Goal: Task Accomplishment & Management: Use online tool/utility

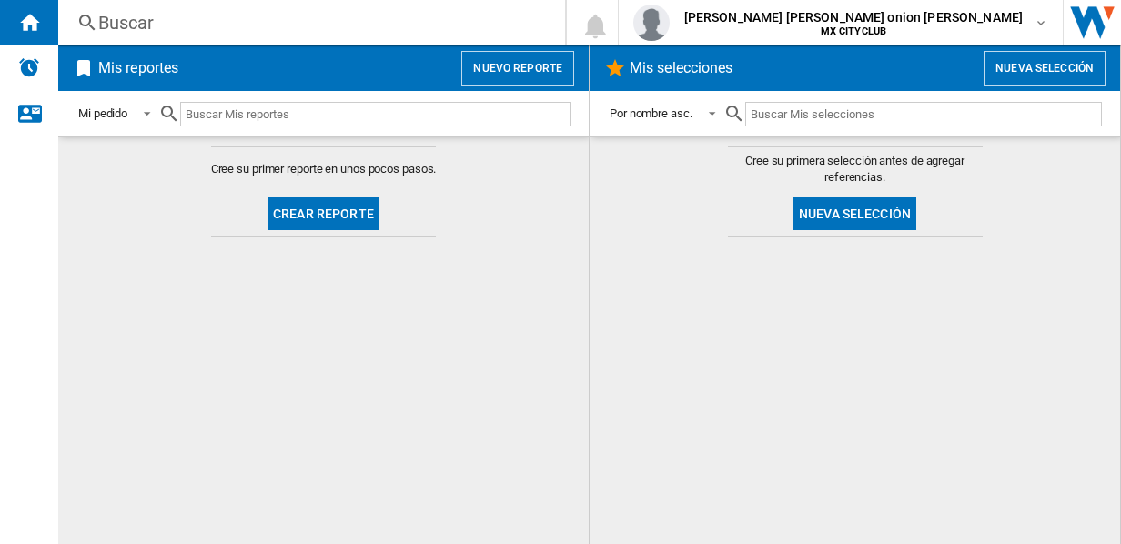
click at [508, 74] on button "Nuevo reporte" at bounding box center [517, 68] width 113 height 35
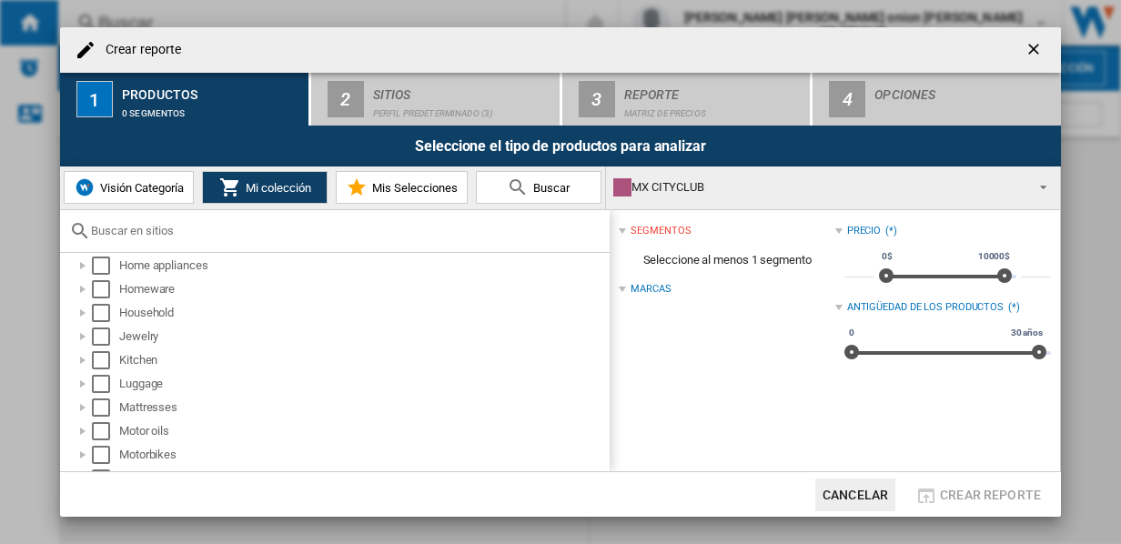
scroll to position [405, 0]
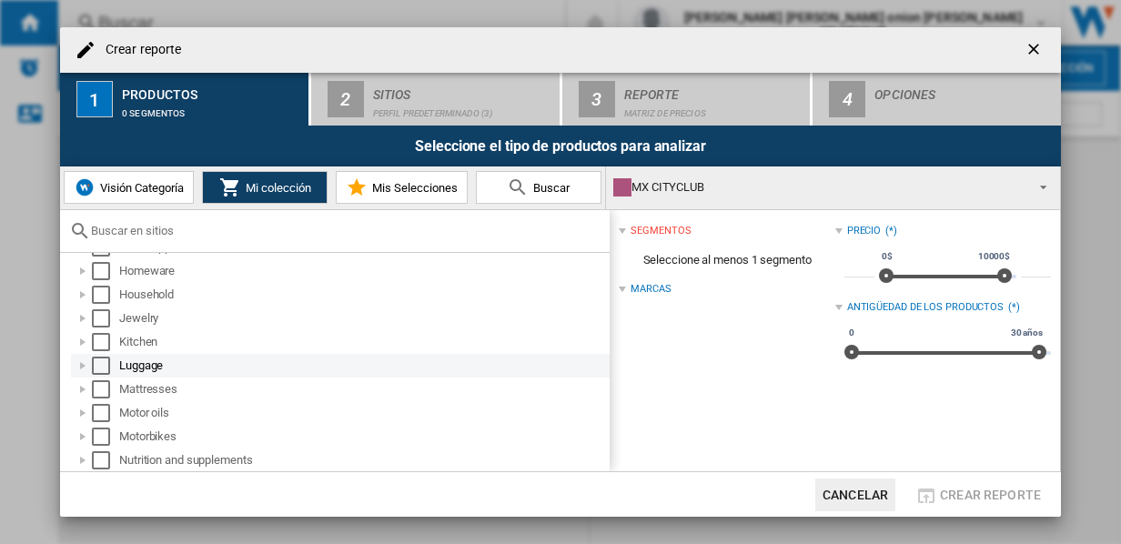
click at [105, 364] on div "Select" at bounding box center [101, 366] width 18 height 18
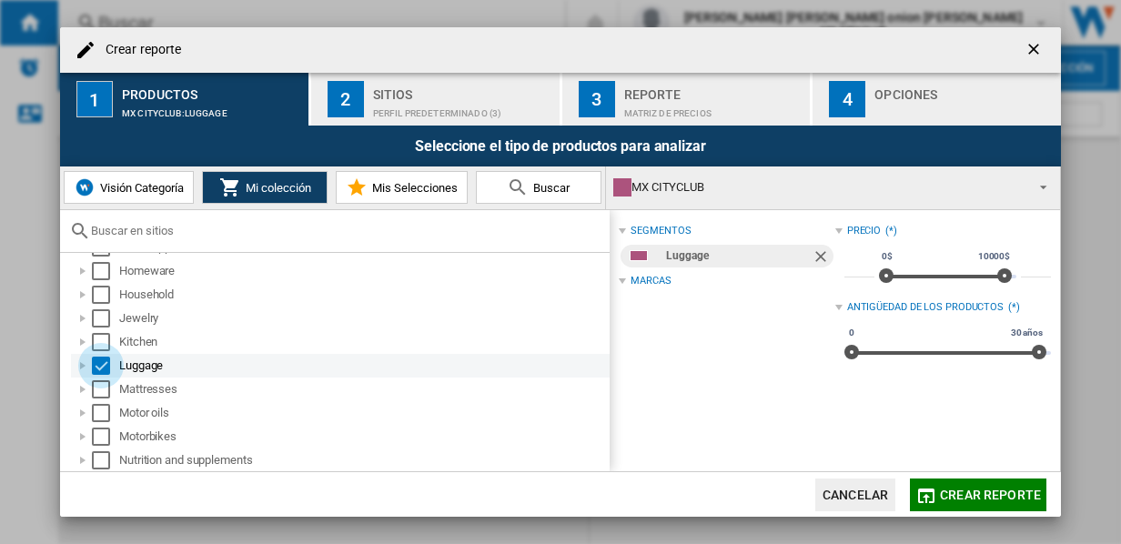
click at [105, 364] on div "Select" at bounding box center [101, 366] width 18 height 18
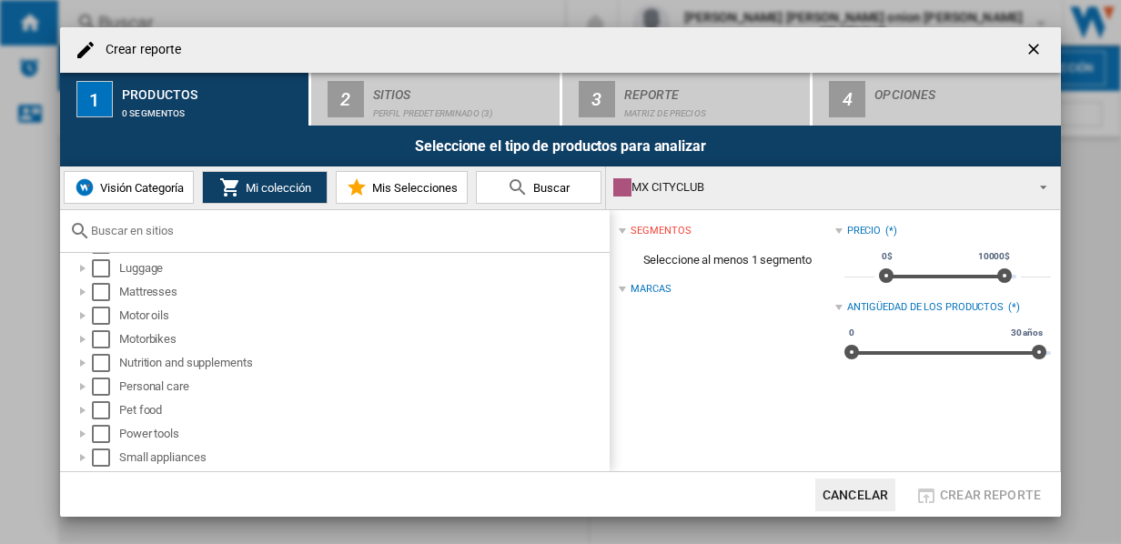
scroll to position [520, 0]
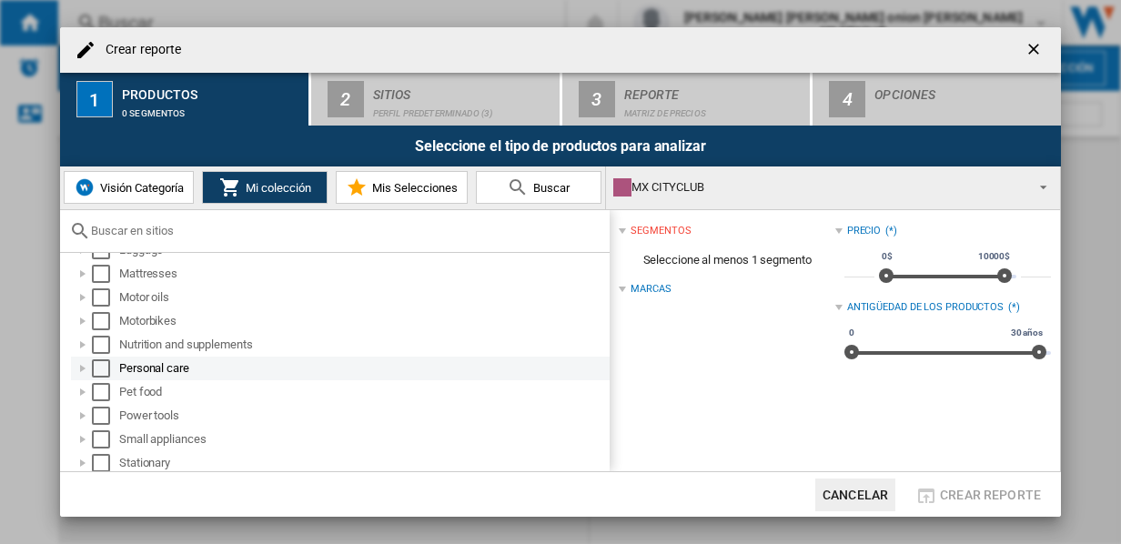
click at [95, 360] on div "Select" at bounding box center [101, 368] width 18 height 18
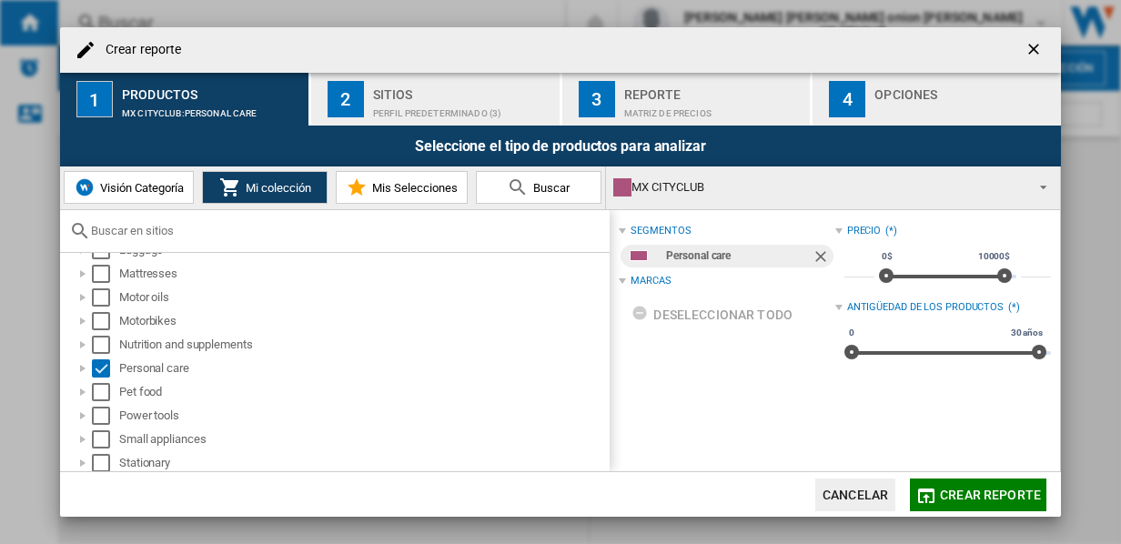
click at [962, 495] on span "Crear reporte" at bounding box center [990, 495] width 101 height 15
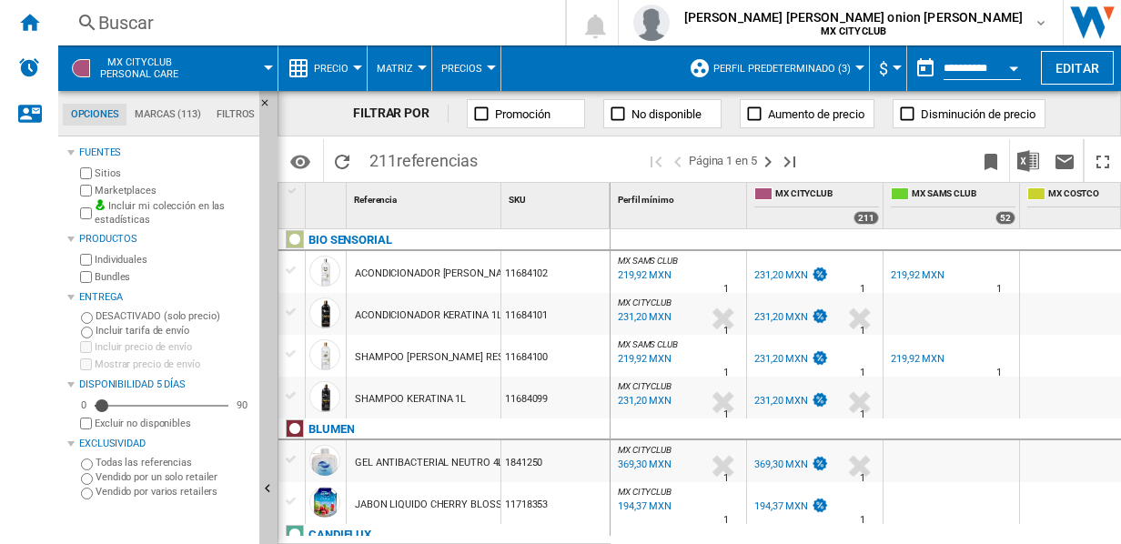
scroll to position [429, 0]
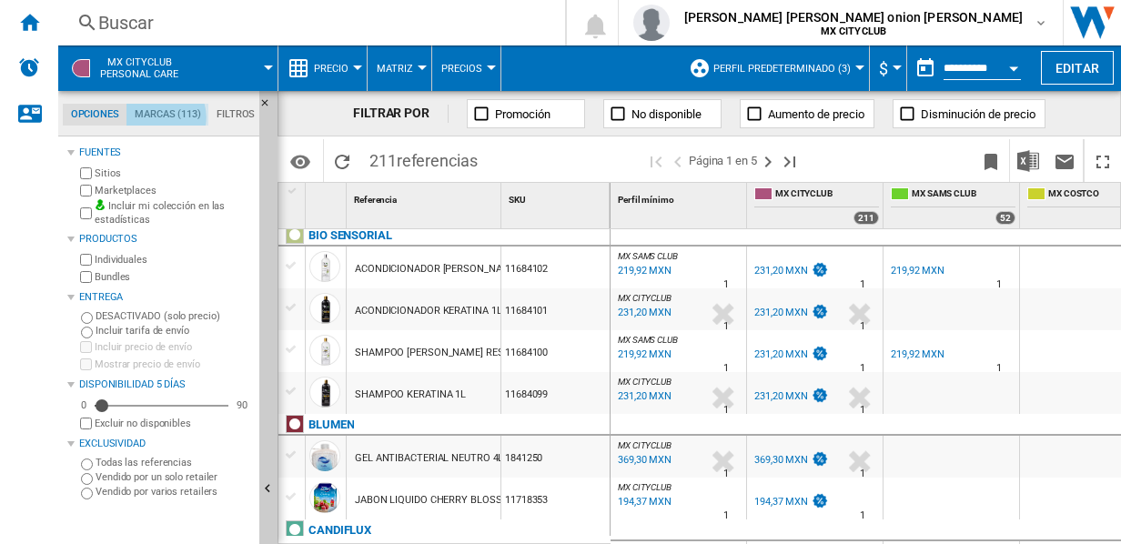
click at [162, 116] on md-tab-item "Marcas (113)" at bounding box center [167, 115] width 82 height 22
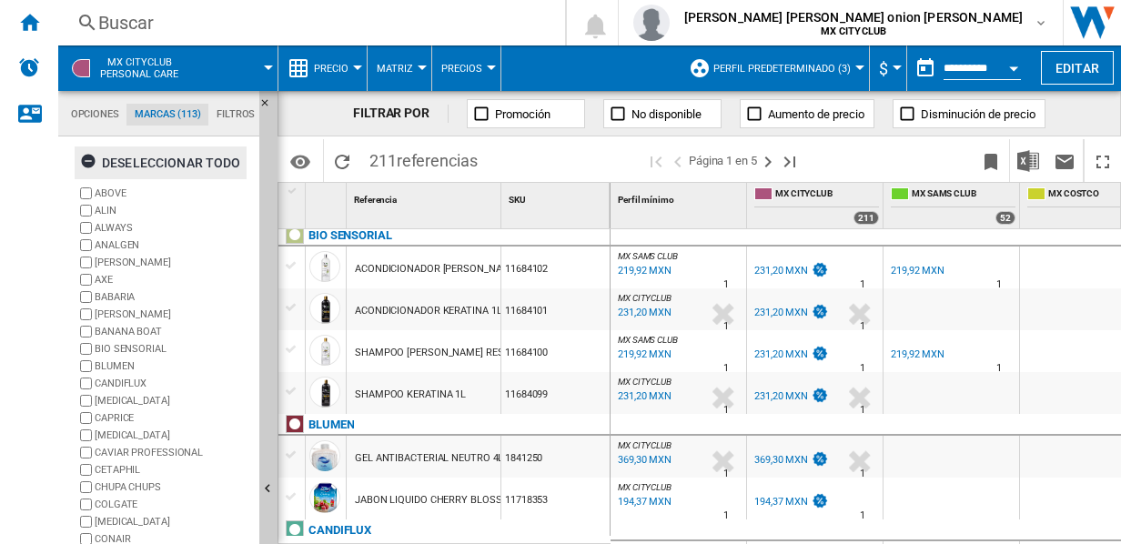
click at [198, 158] on div "Deseleccionar todo" at bounding box center [160, 162] width 161 height 33
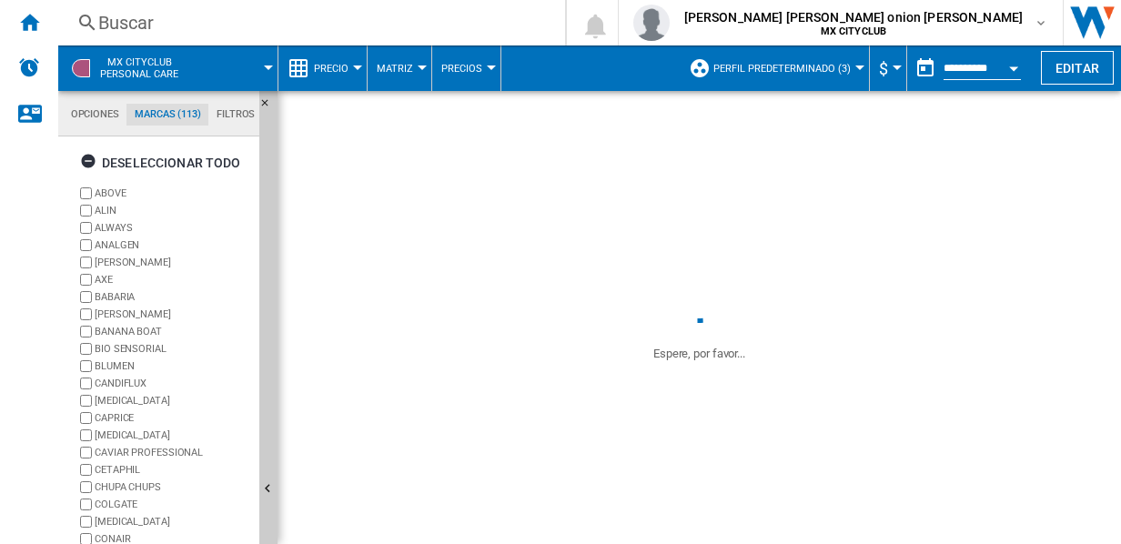
click at [232, 112] on md-tab-item "Filtros" at bounding box center [235, 115] width 55 height 22
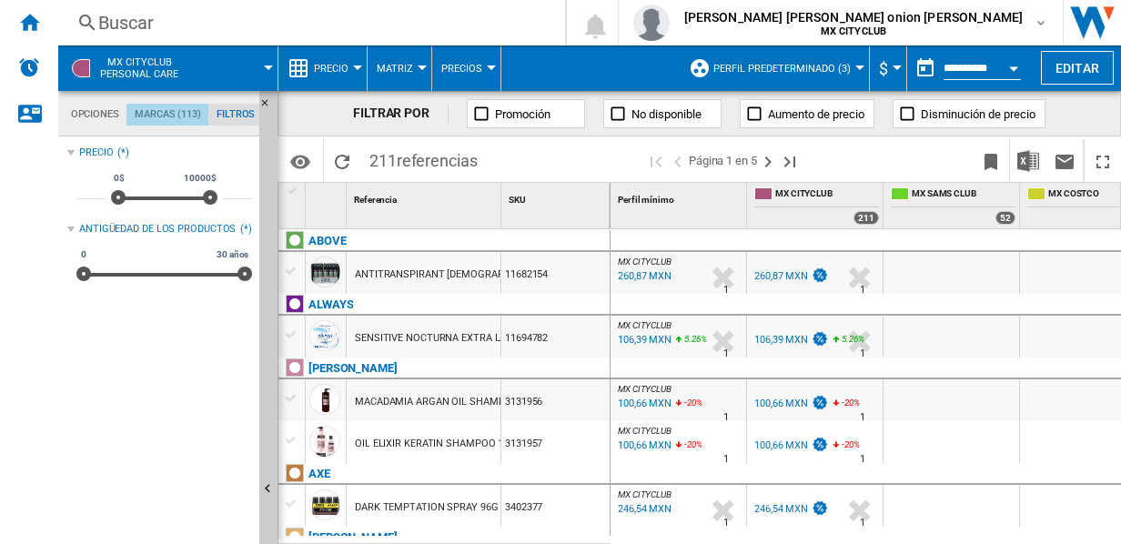
click at [177, 114] on md-tab-item "Marcas (113)" at bounding box center [167, 115] width 82 height 22
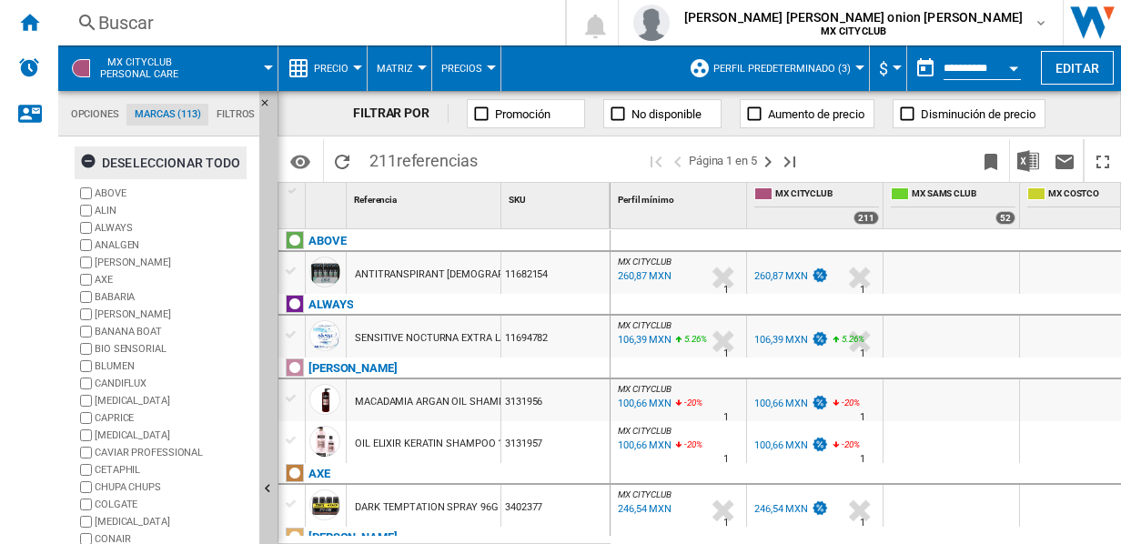
click at [96, 164] on ng-md-icon "button" at bounding box center [91, 164] width 22 height 22
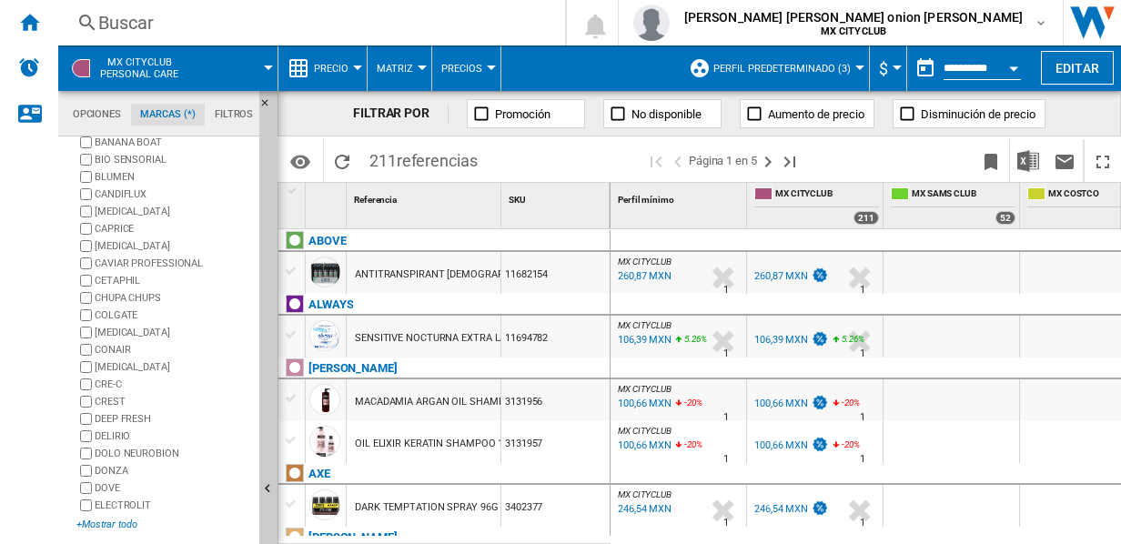
click at [111, 521] on div "+Mostrar todo" at bounding box center [164, 525] width 176 height 14
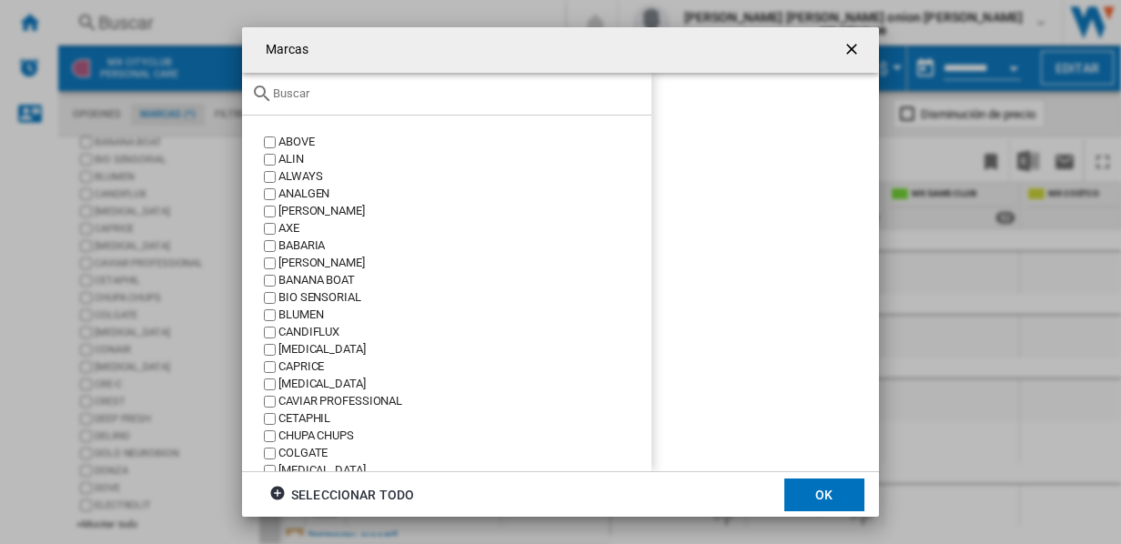
click at [392, 93] on input "text" at bounding box center [457, 93] width 369 height 14
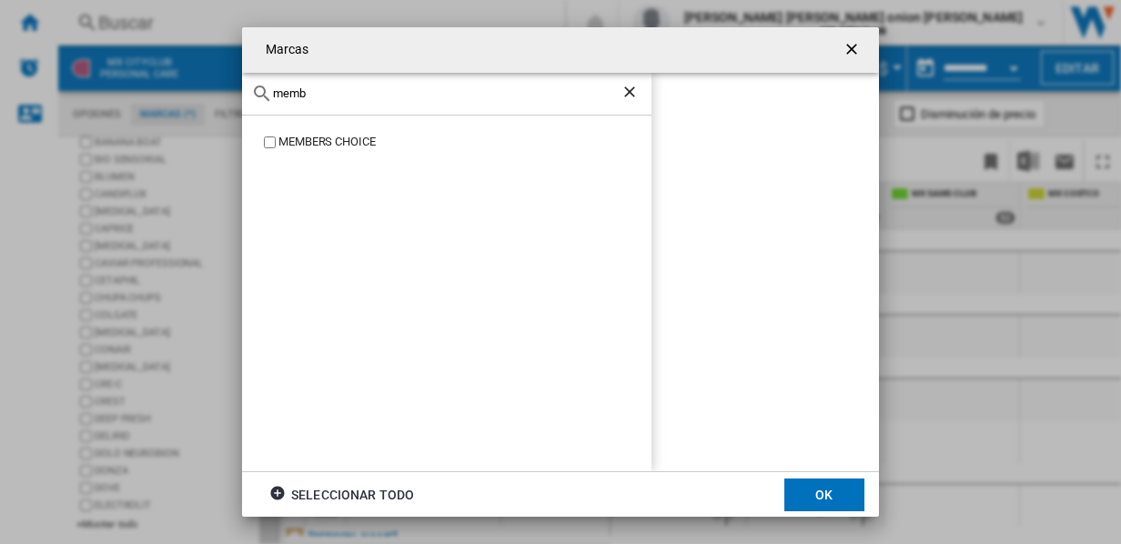
type input "memb"
click at [285, 153] on div "MEMBERS CHOICE" at bounding box center [446, 294] width 409 height 356
click at [837, 494] on button "OK" at bounding box center [824, 495] width 80 height 33
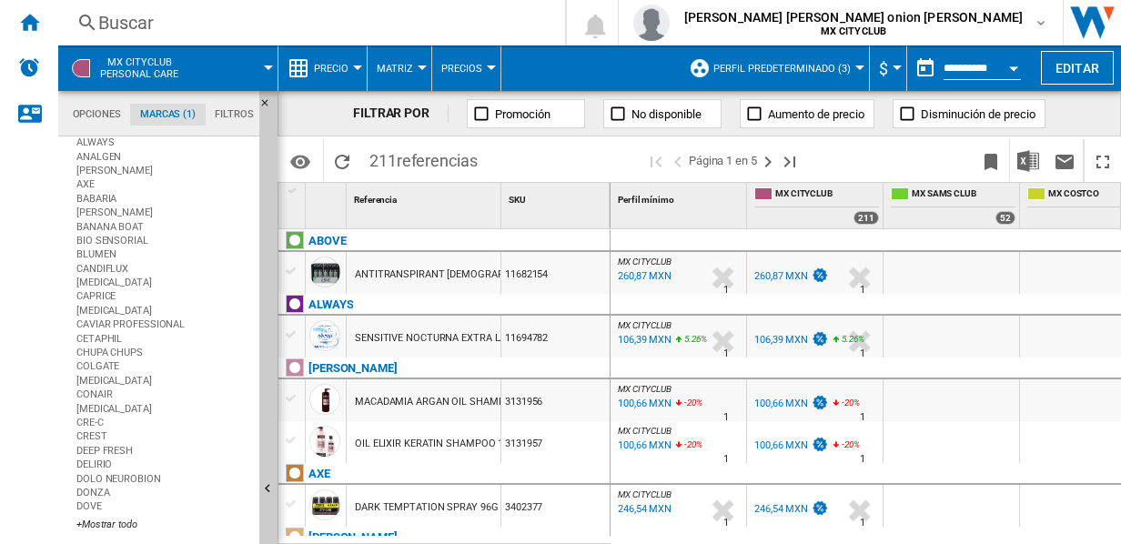
scroll to position [0, 0]
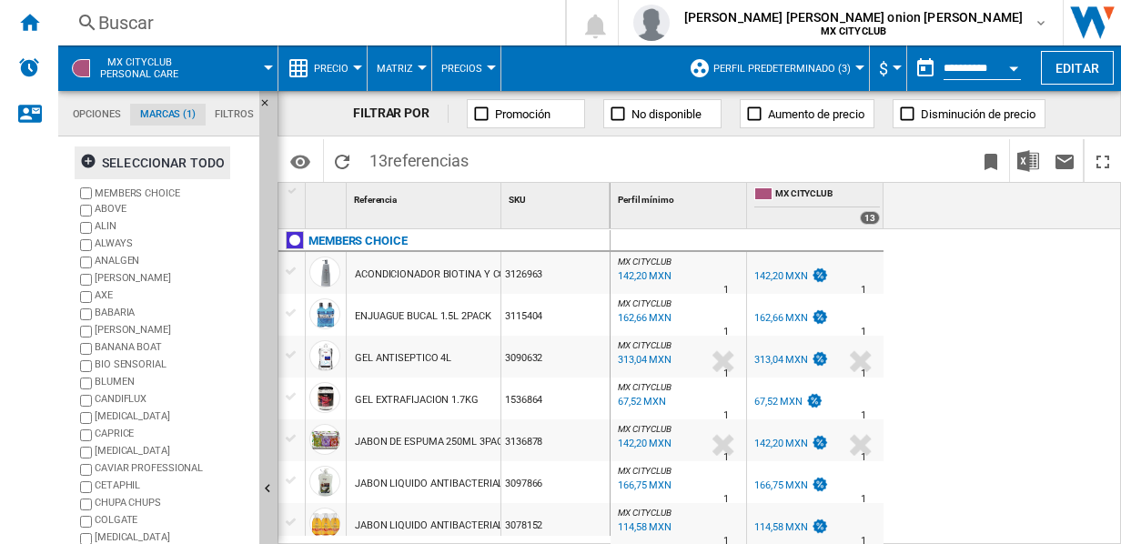
click at [111, 166] on div "Seleccionar todo" at bounding box center [152, 162] width 145 height 33
click at [233, 107] on md-tab-item "Filtros" at bounding box center [235, 115] width 55 height 22
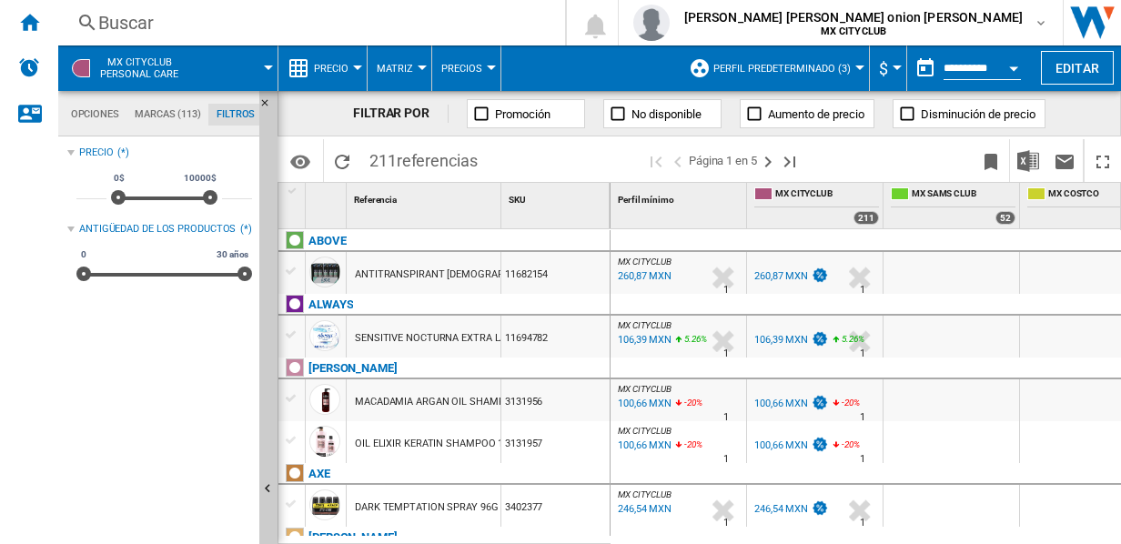
click at [169, 115] on md-tab-item "Marcas (113)" at bounding box center [167, 115] width 82 height 22
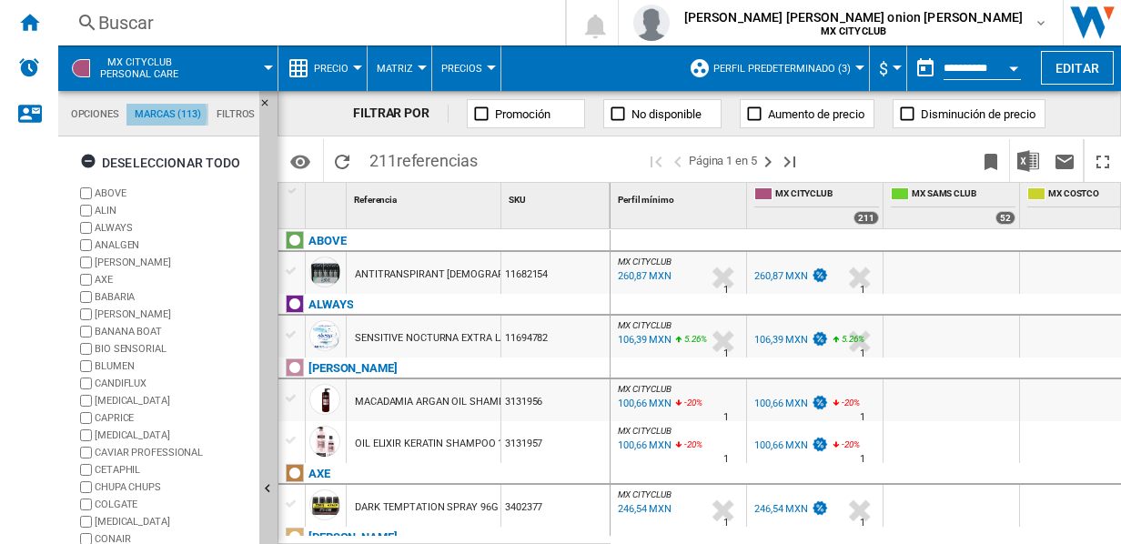
scroll to position [70, 0]
